Goal: Task Accomplishment & Management: Use online tool/utility

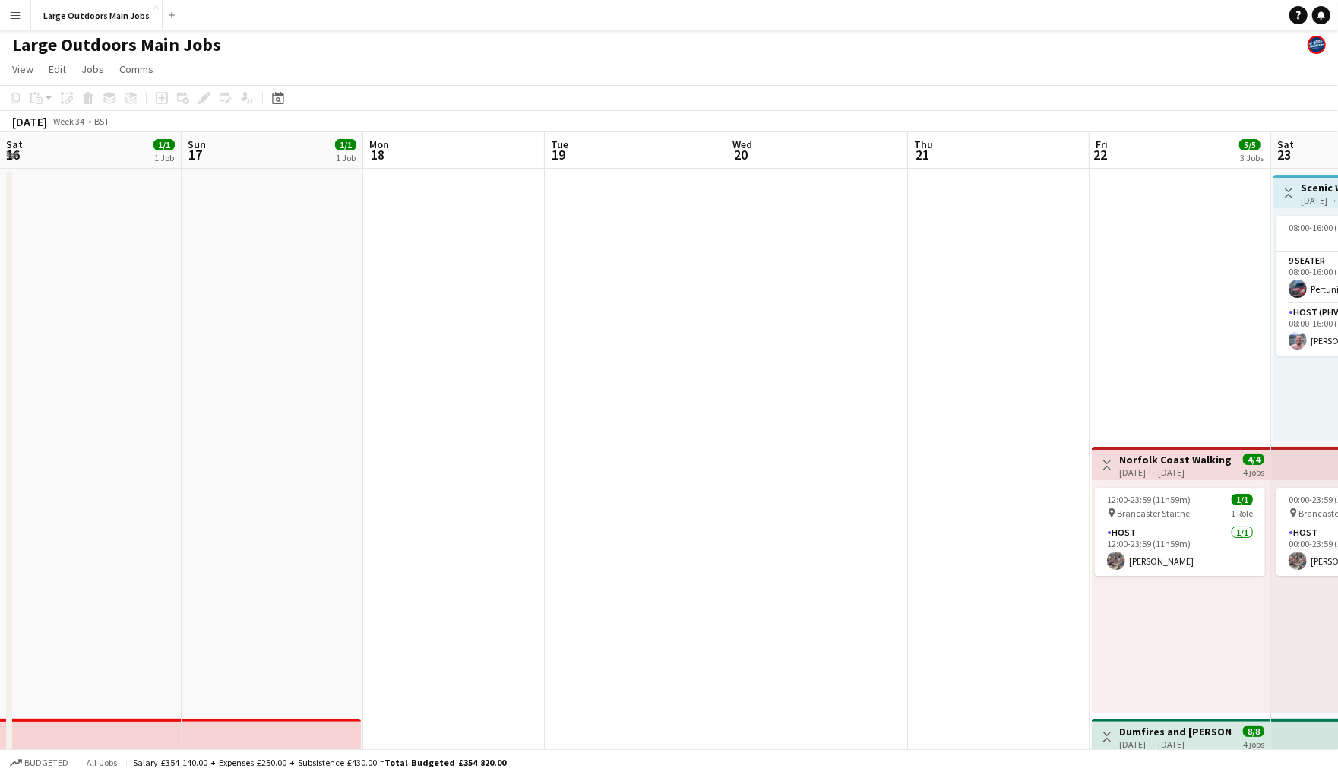
scroll to position [0, 406]
